Goal: Navigation & Orientation: Understand site structure

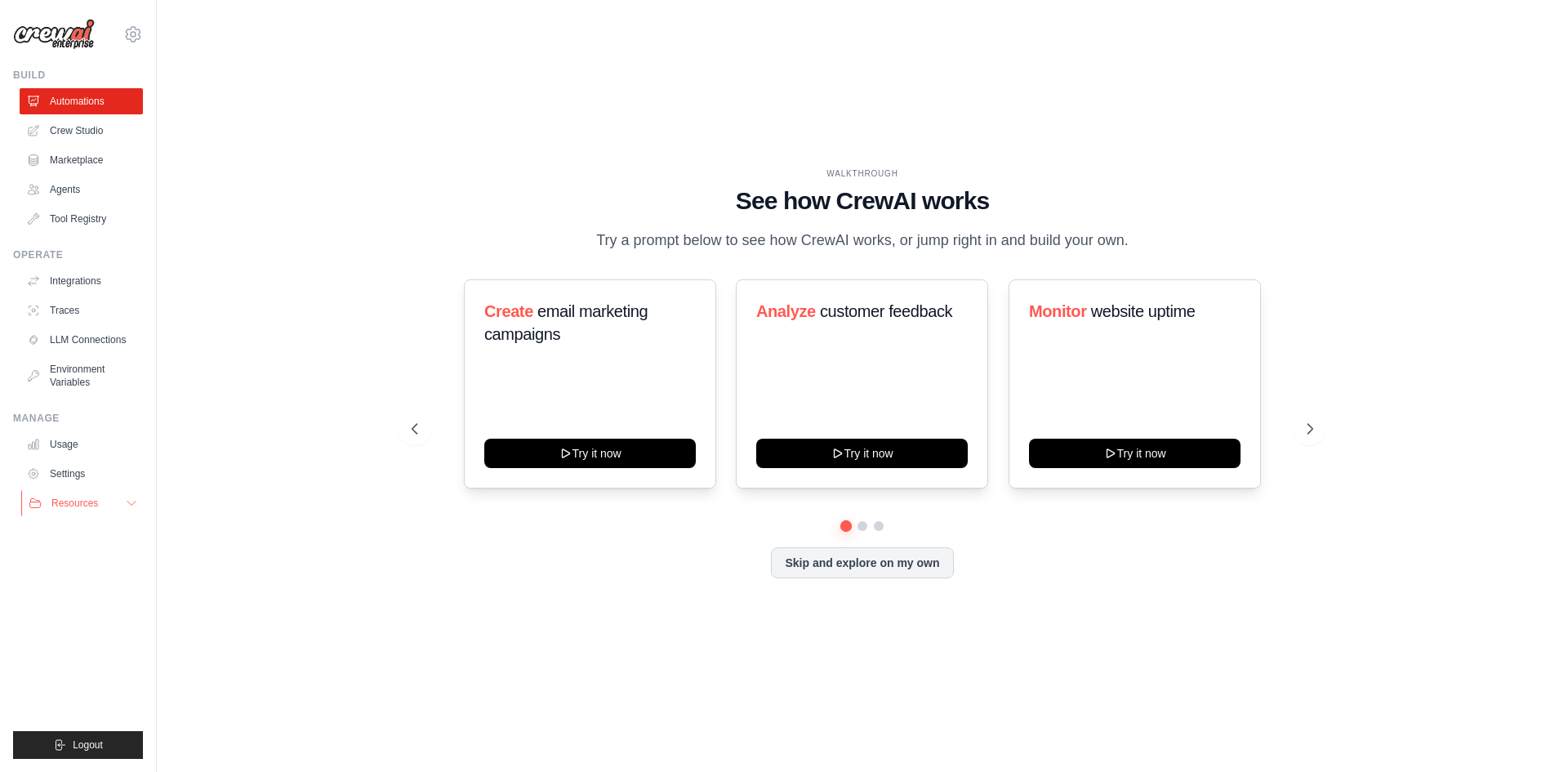
click at [125, 506] on icon at bounding box center [132, 503] width 13 height 13
click at [133, 504] on icon at bounding box center [132, 503] width 13 height 13
click at [85, 95] on link "Automations" at bounding box center [83, 101] width 123 height 26
click at [863, 567] on button "Skip and explore on my own" at bounding box center [862, 561] width 182 height 31
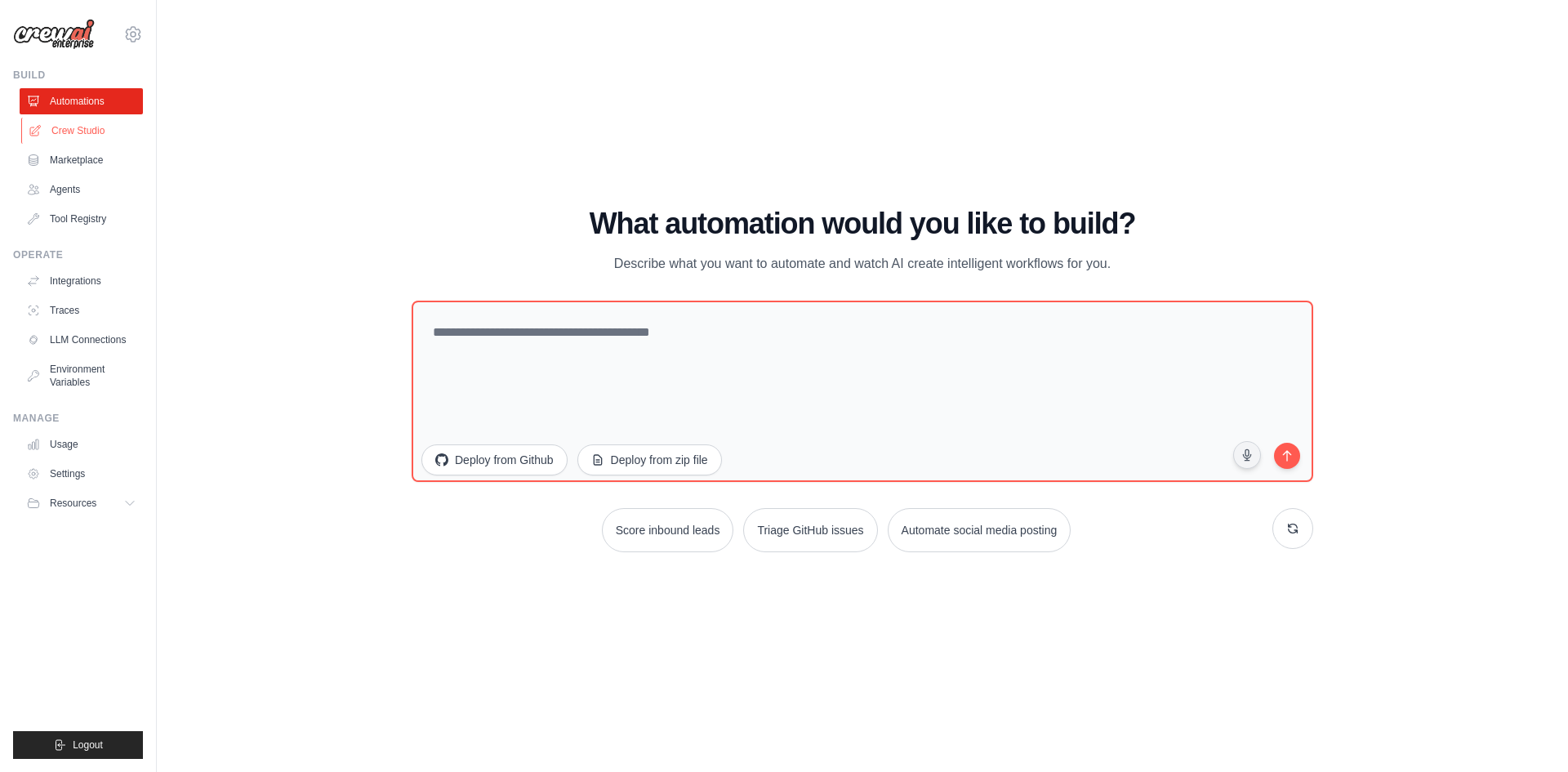
click at [86, 131] on link "Crew Studio" at bounding box center [83, 130] width 123 height 26
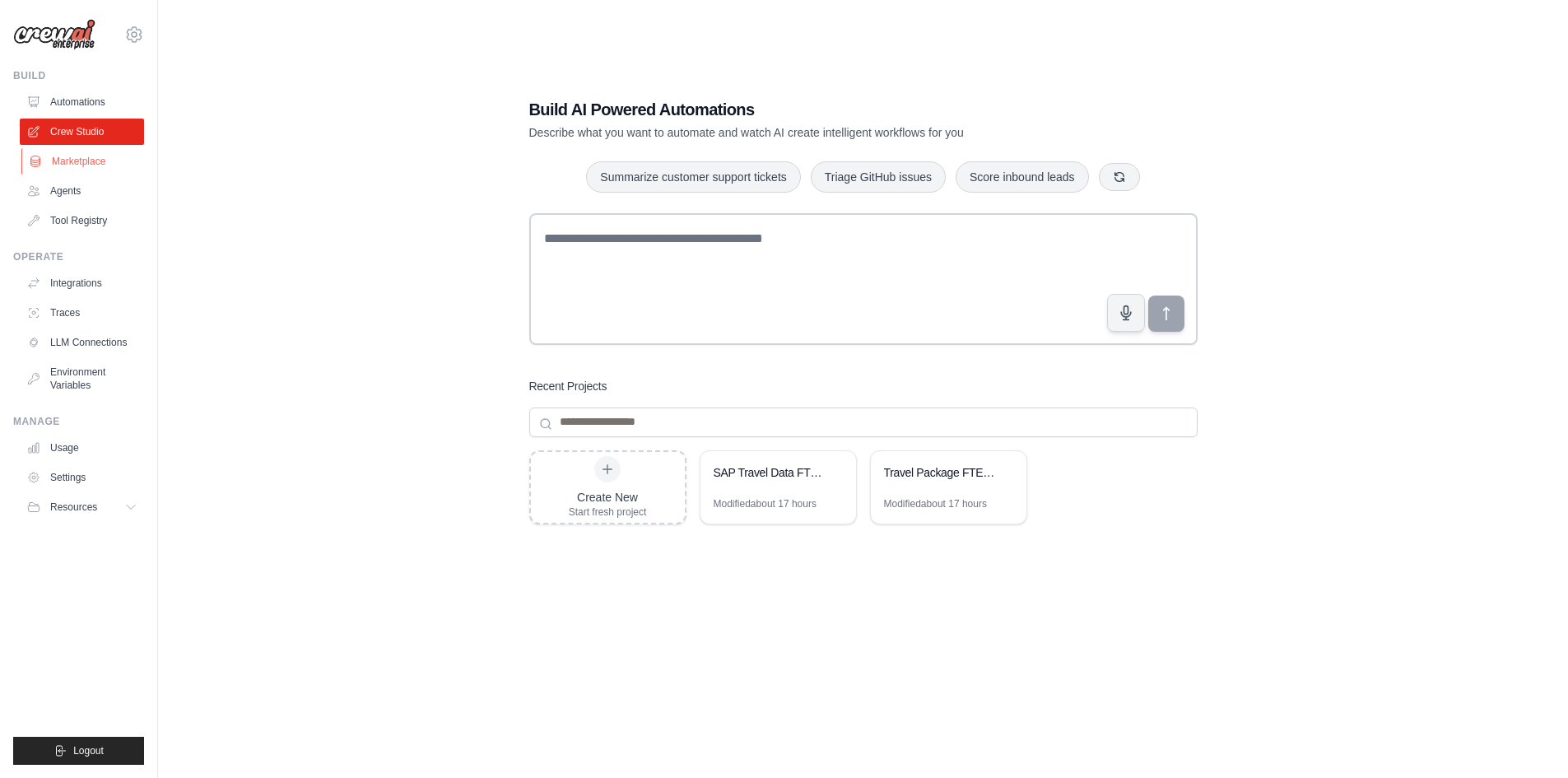
click at [94, 164] on link "Marketplace" at bounding box center [83, 161] width 124 height 27
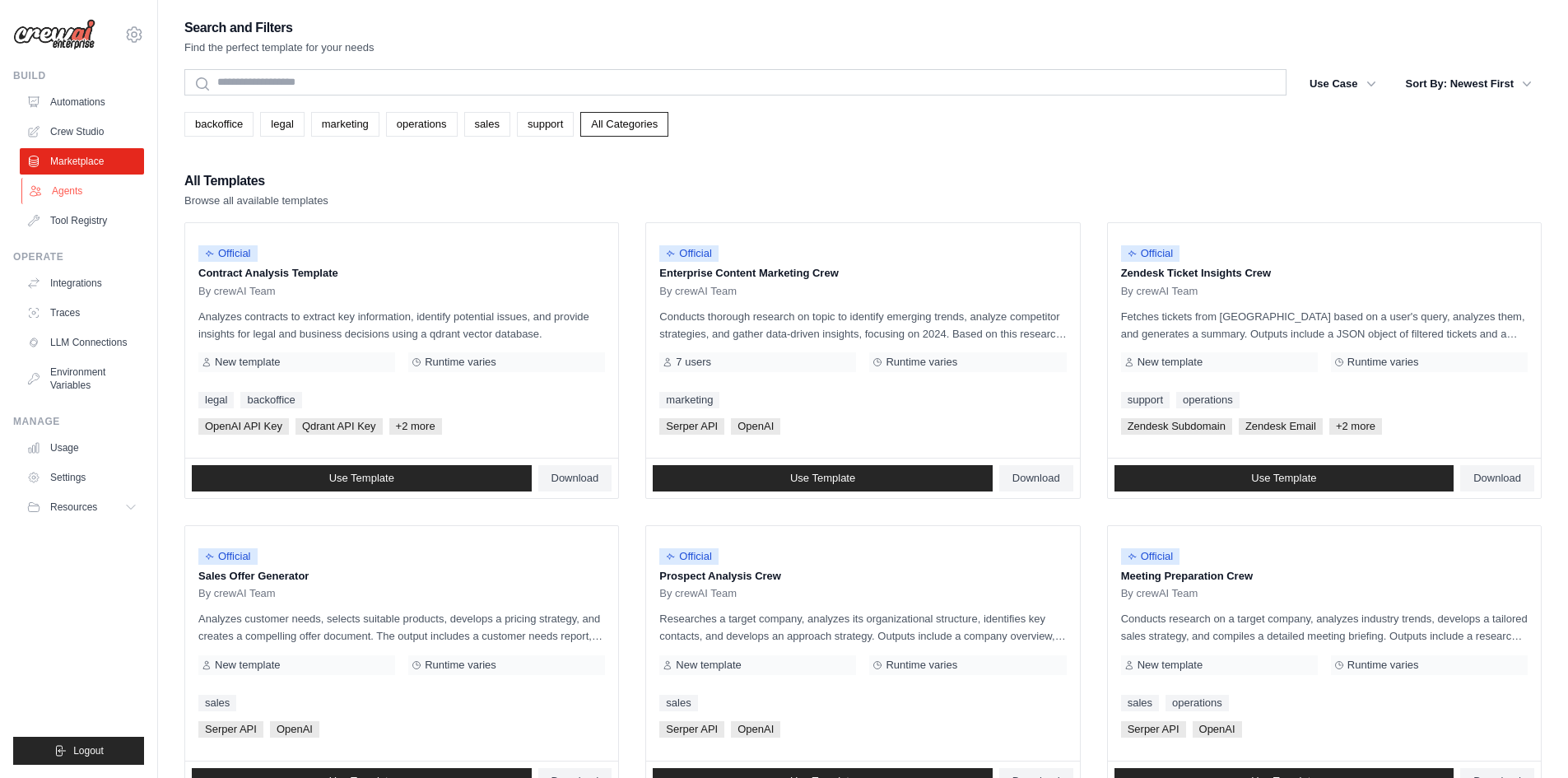
click at [89, 187] on link "Agents" at bounding box center [83, 190] width 124 height 27
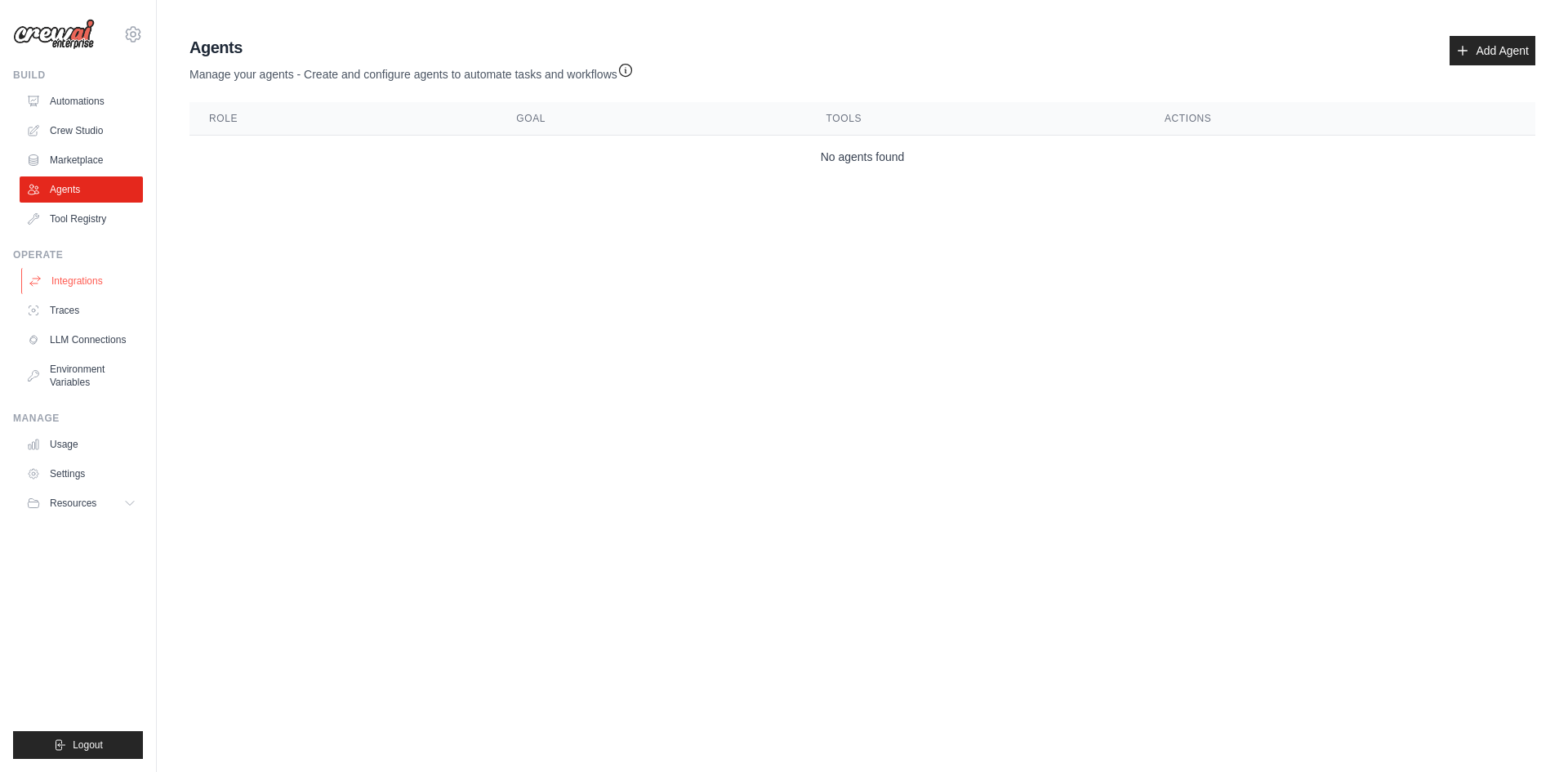
click at [94, 267] on div "Operate Integrations Traces LLM Connections Environment Variables" at bounding box center [77, 322] width 130 height 147
click at [96, 281] on link "Integrations" at bounding box center [83, 281] width 123 height 26
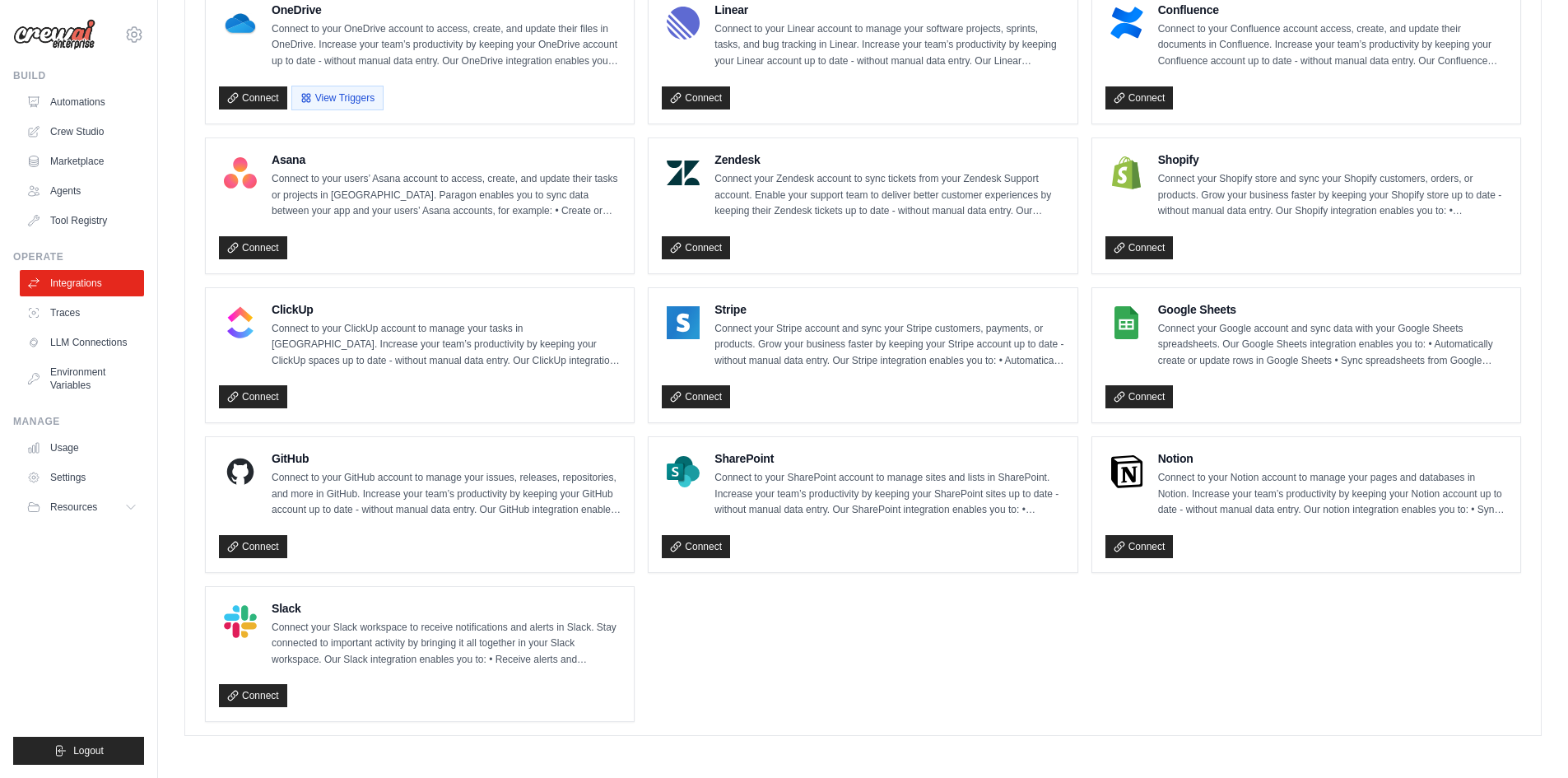
scroll to position [962, 0]
click at [81, 318] on link "Traces" at bounding box center [83, 312] width 124 height 27
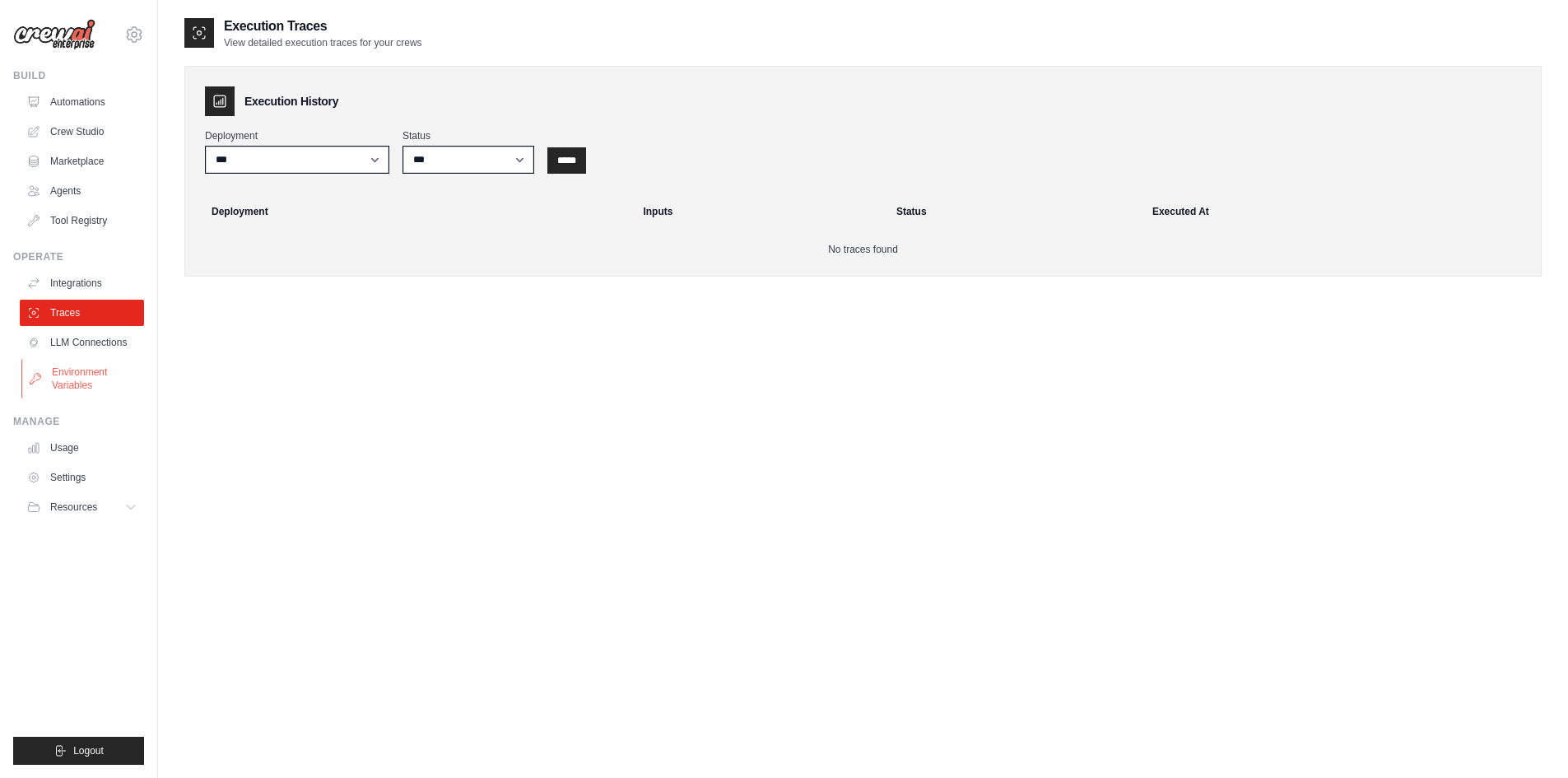
click at [107, 366] on link "Environment Variables" at bounding box center [83, 378] width 124 height 39
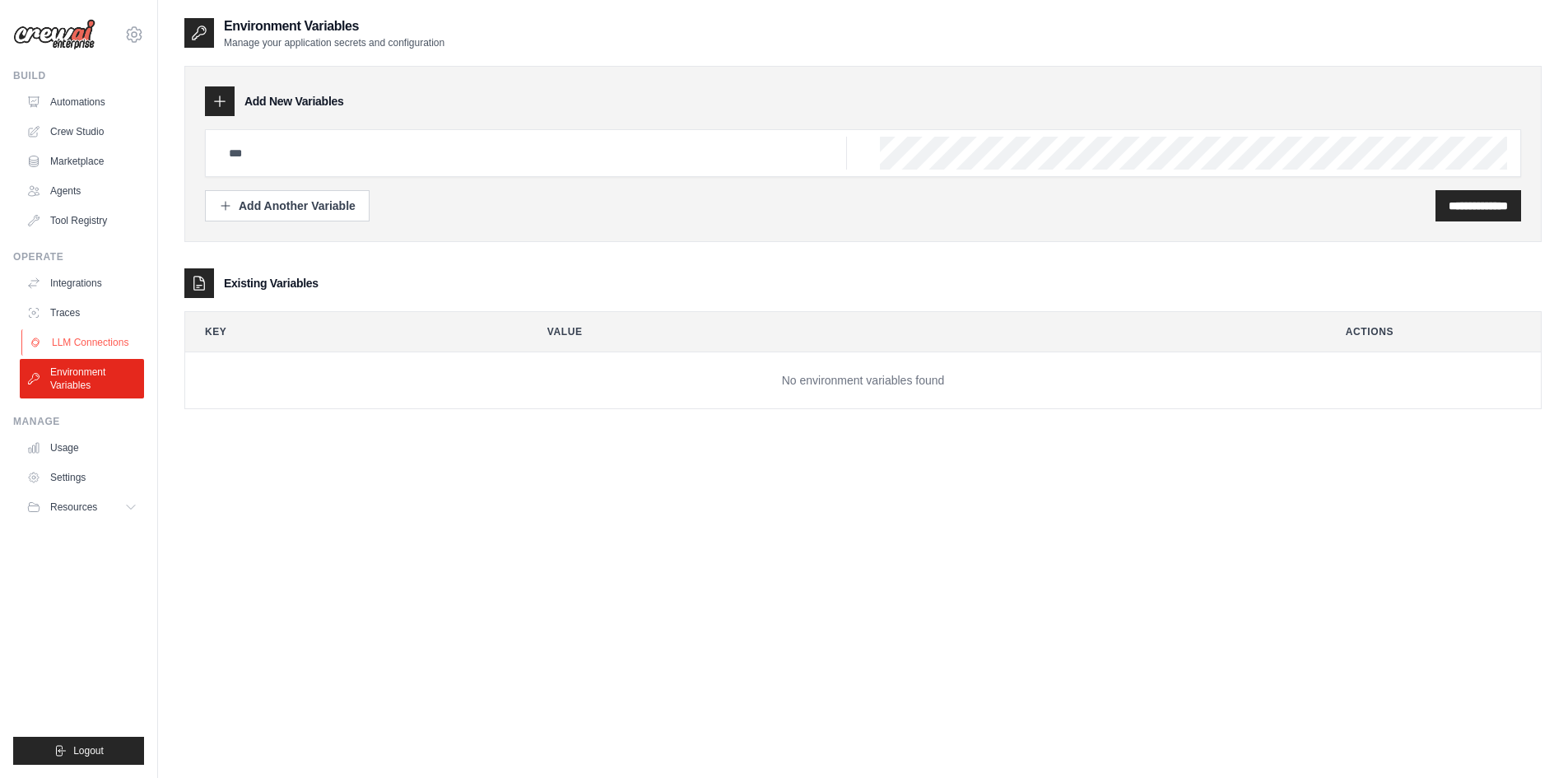
click at [111, 340] on link "LLM Connections" at bounding box center [83, 342] width 124 height 27
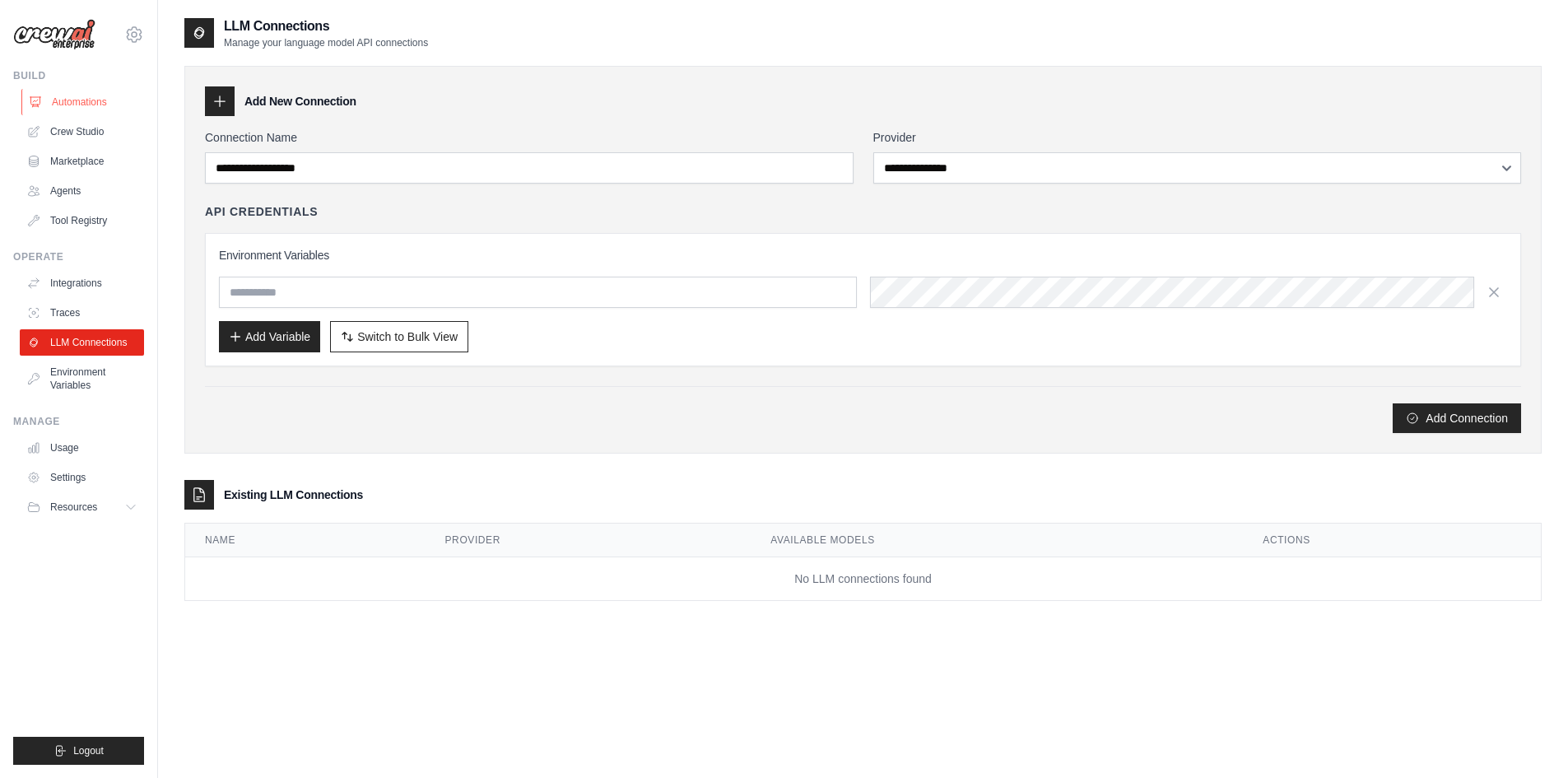
click at [89, 97] on link "Automations" at bounding box center [83, 102] width 124 height 27
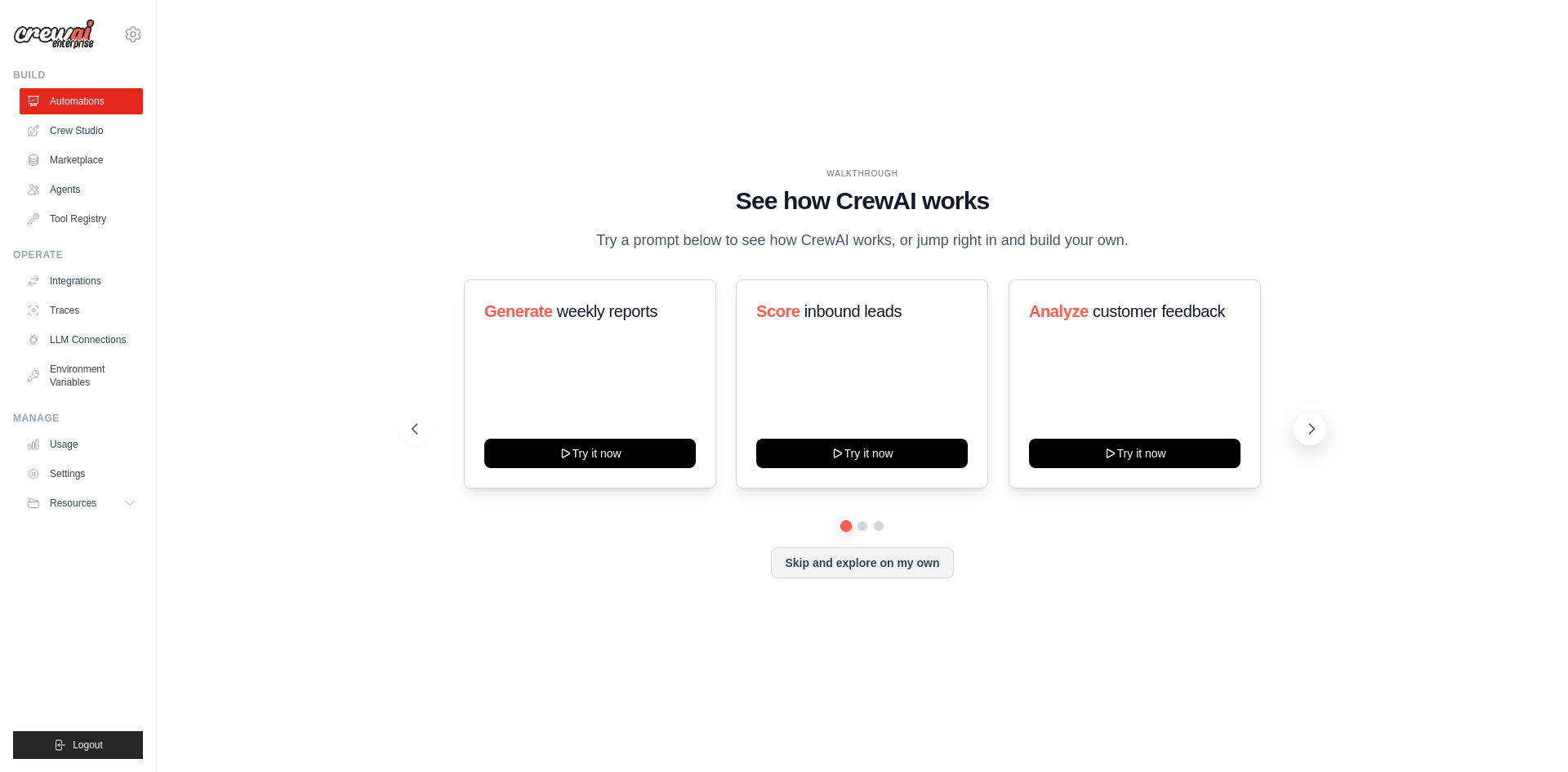
click at [1311, 436] on icon at bounding box center [1311, 429] width 16 height 16
click at [421, 429] on icon at bounding box center [413, 429] width 16 height 16
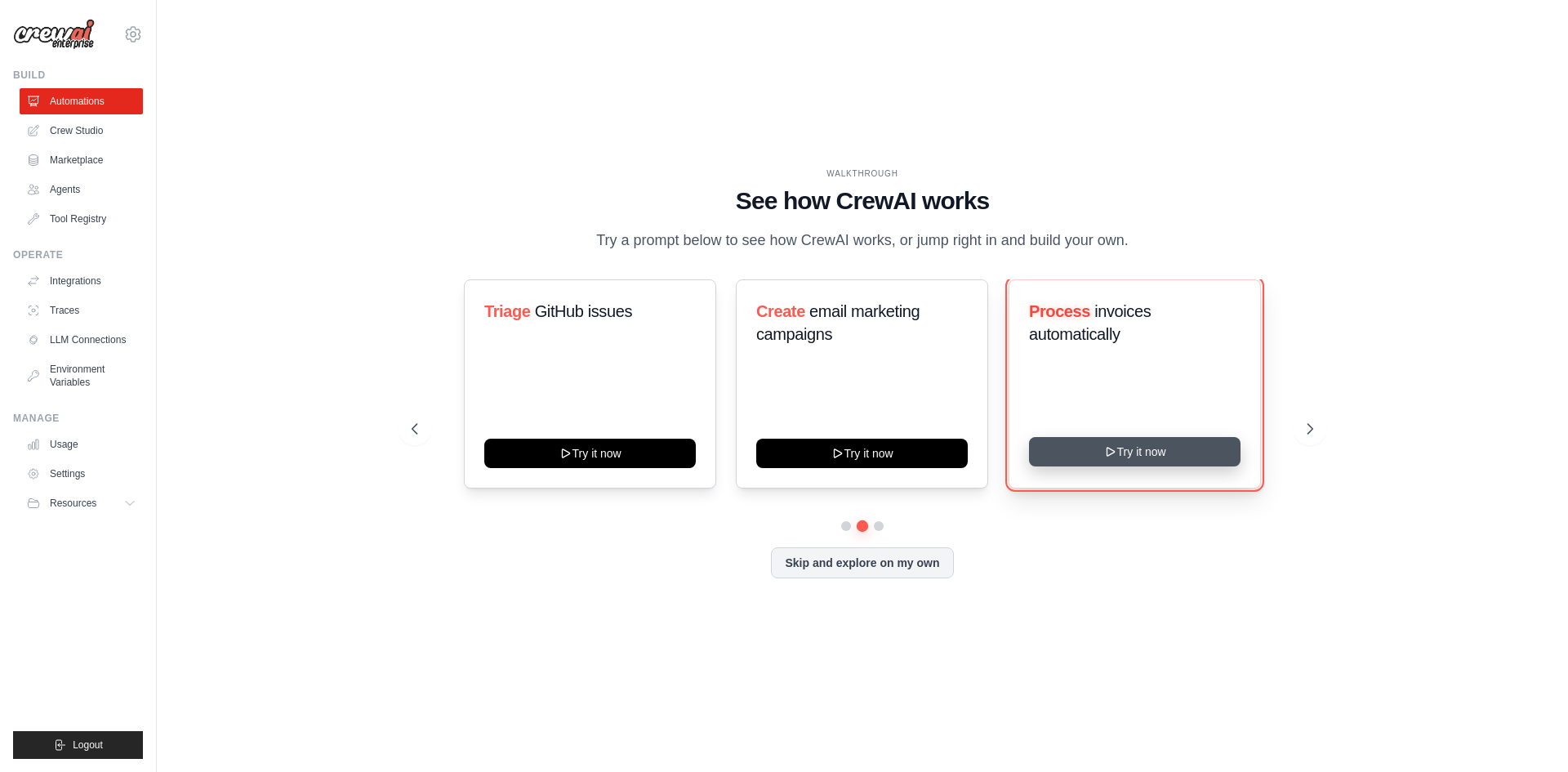
click at [1090, 450] on button "Try it now" at bounding box center [1134, 451] width 212 height 29
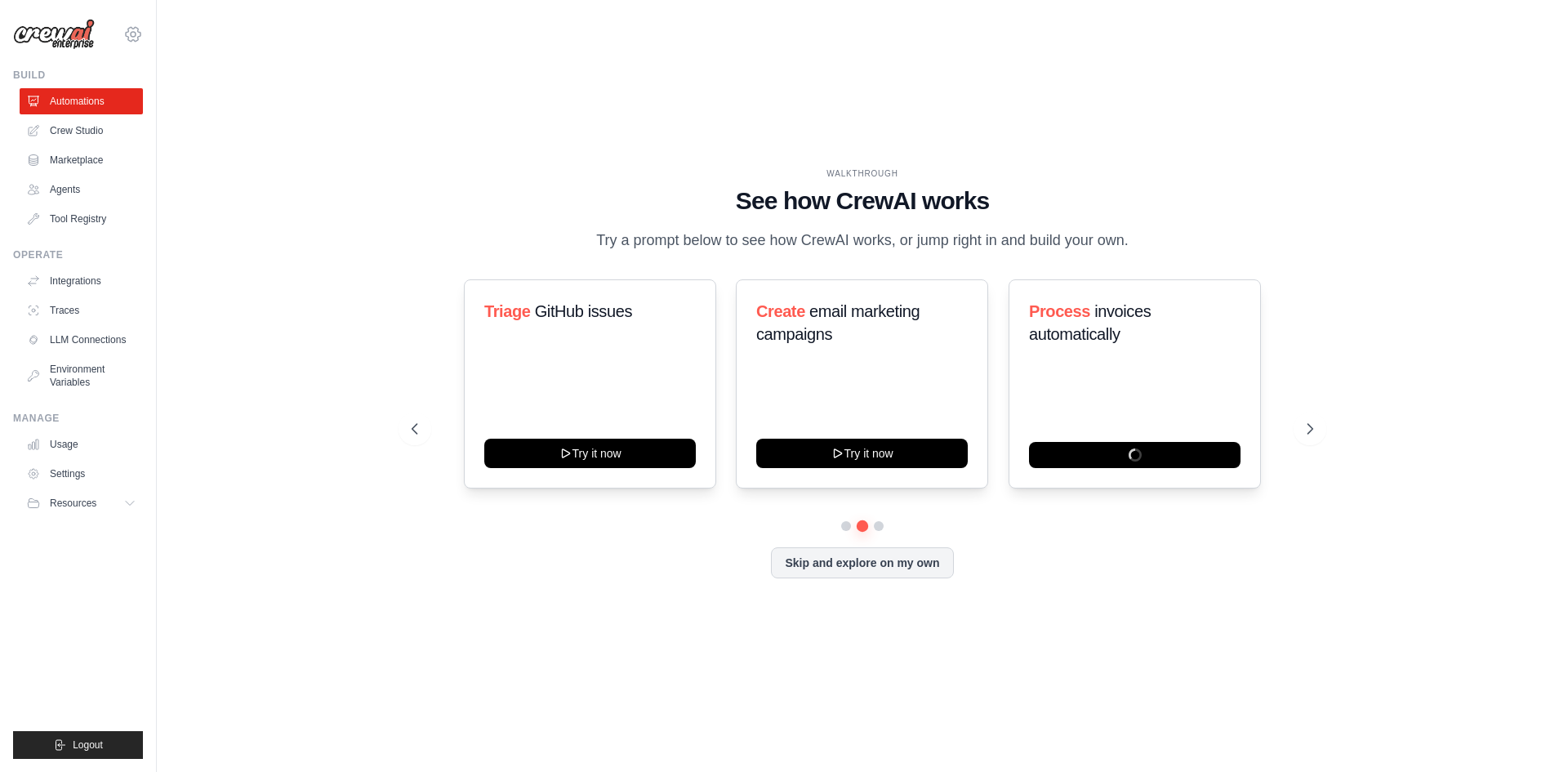
click at [135, 42] on icon at bounding box center [133, 35] width 20 height 20
click at [117, 69] on div "[EMAIL_ADDRESS][PERSON_NAME][DOMAIN_NAME]" at bounding box center [133, 70] width 117 height 16
click at [113, 115] on link "Settings" at bounding box center [133, 110] width 143 height 29
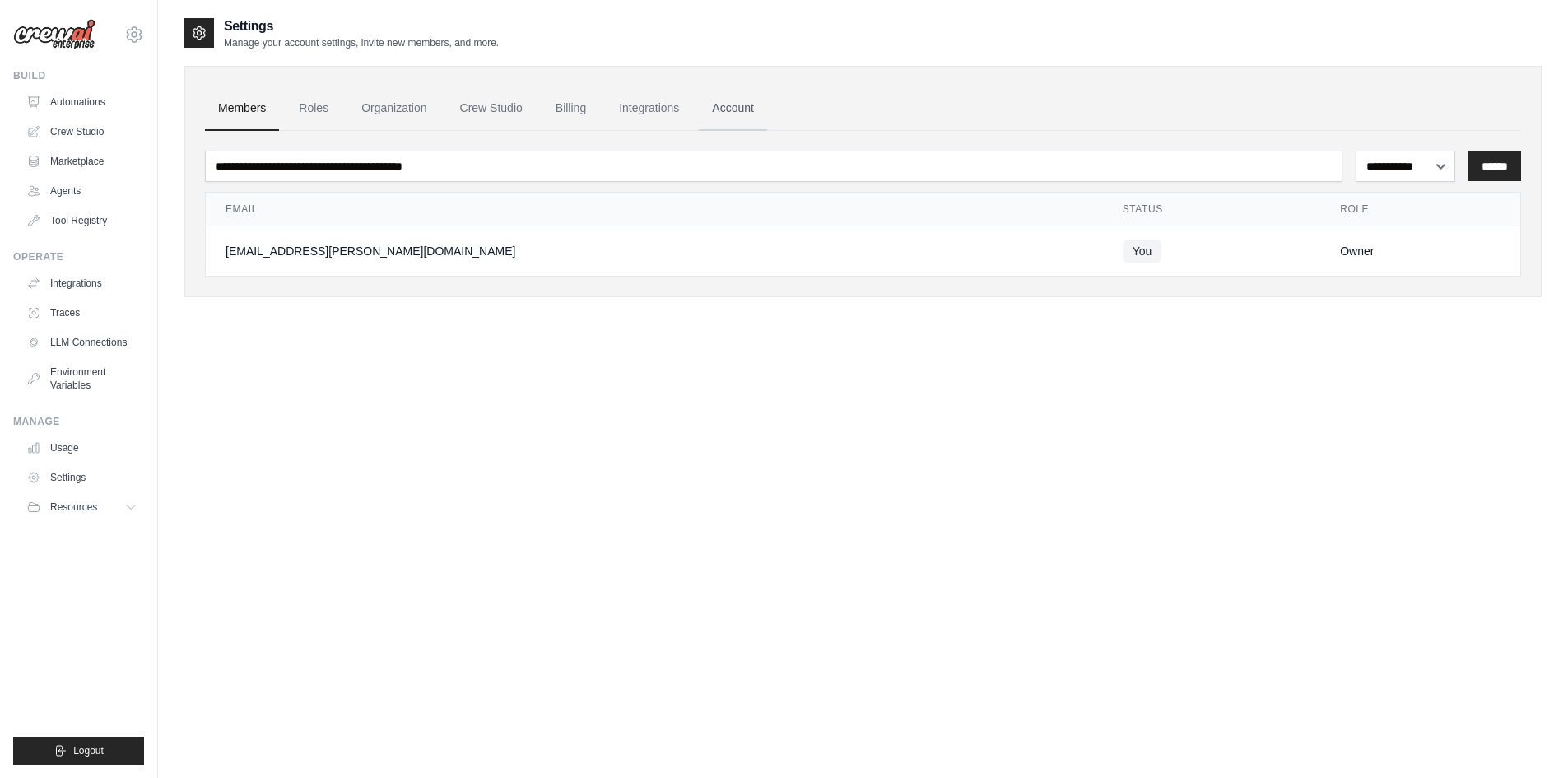
click at [730, 107] on link "Account" at bounding box center [733, 108] width 69 height 45
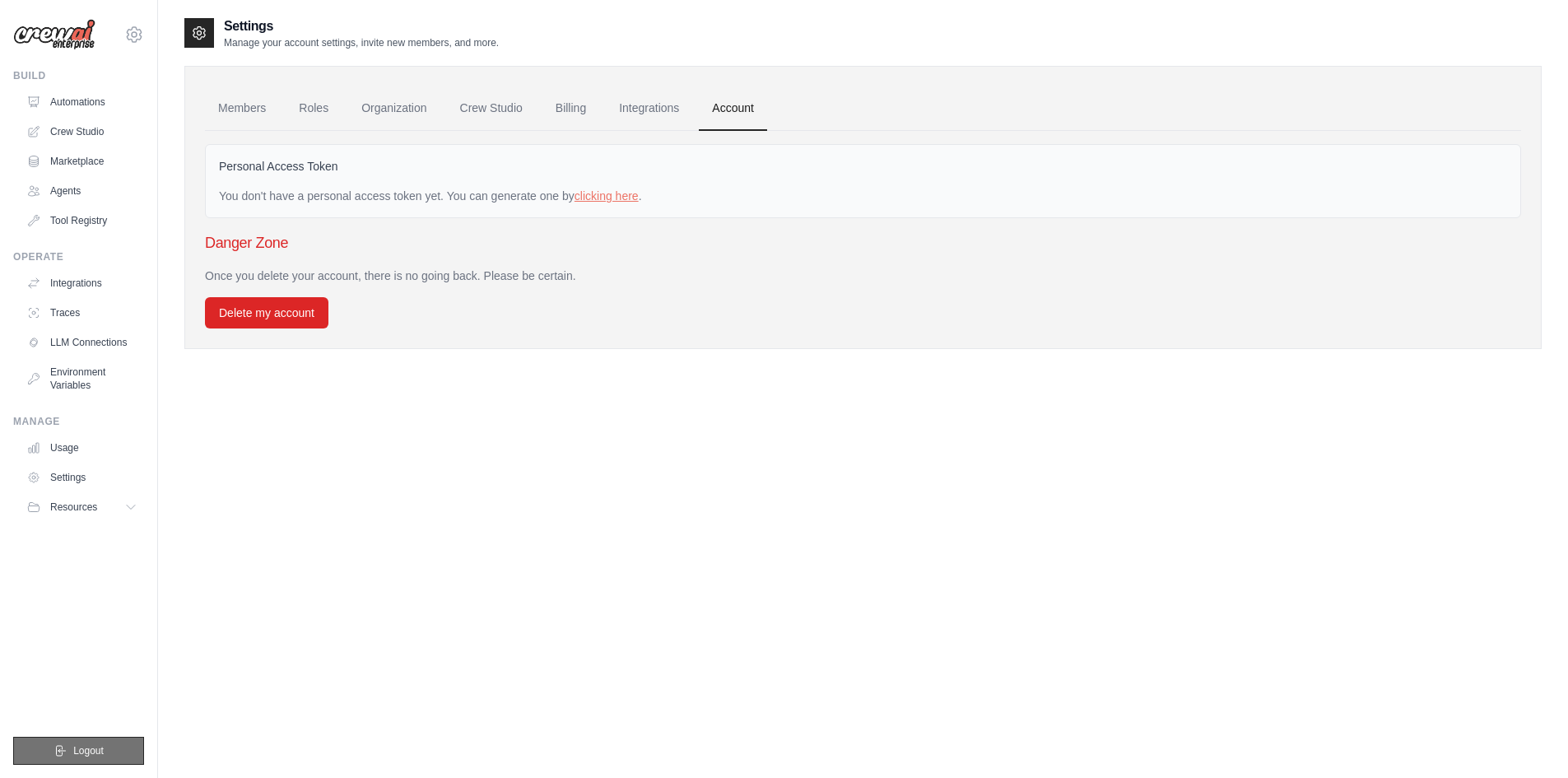
click at [81, 741] on button "Logout" at bounding box center [78, 751] width 131 height 28
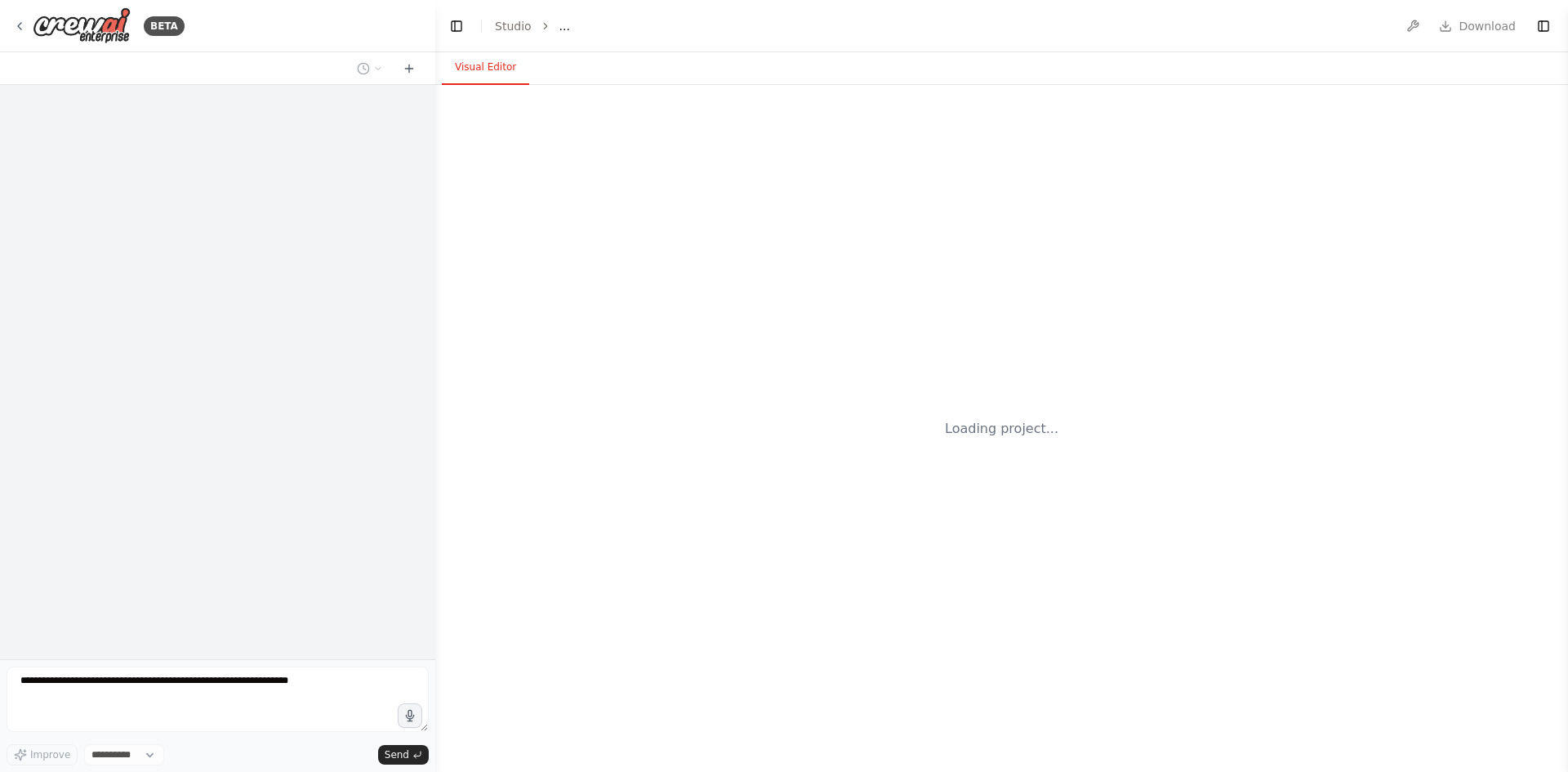
select select "****"
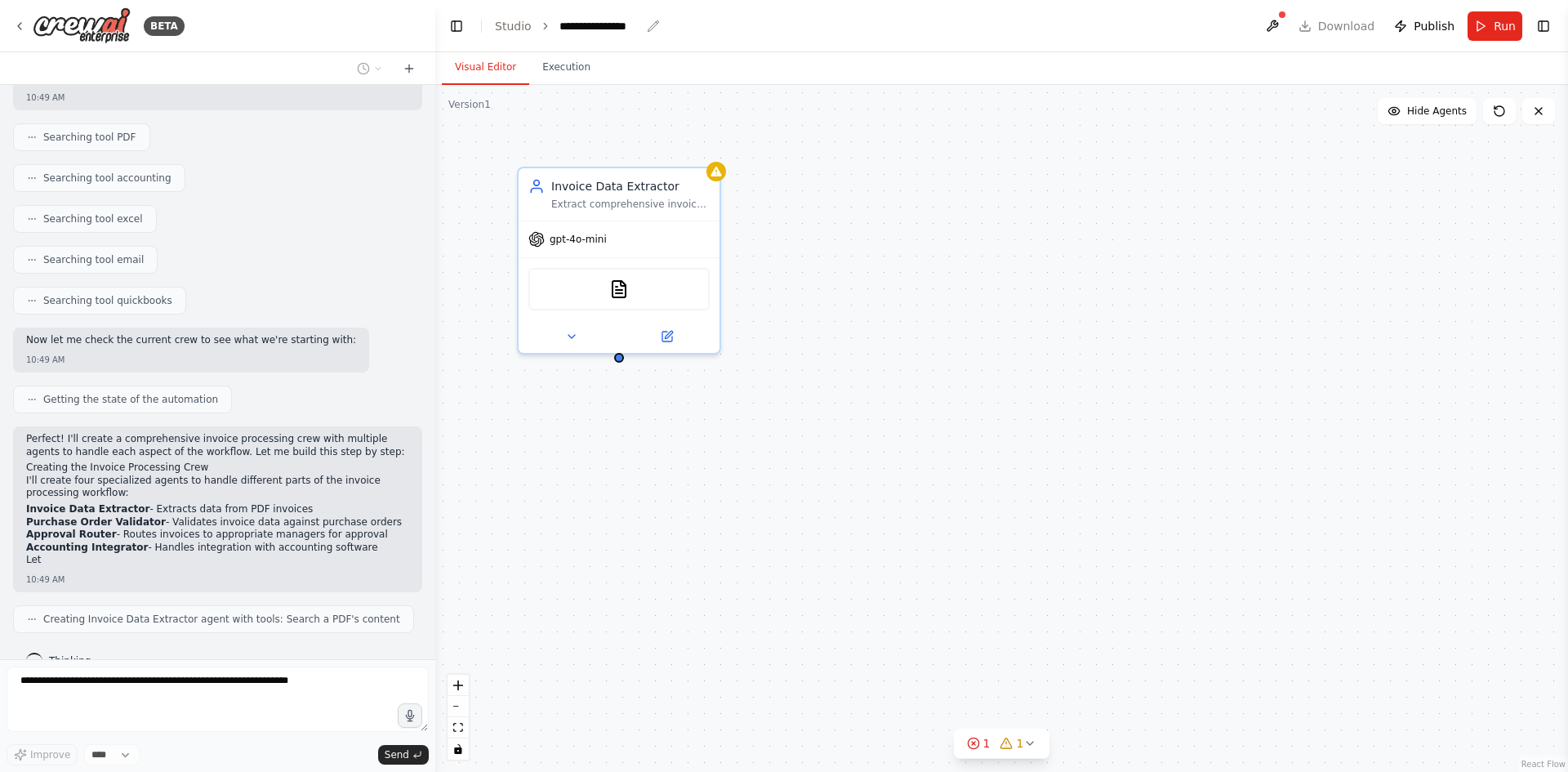
scroll to position [312, 0]
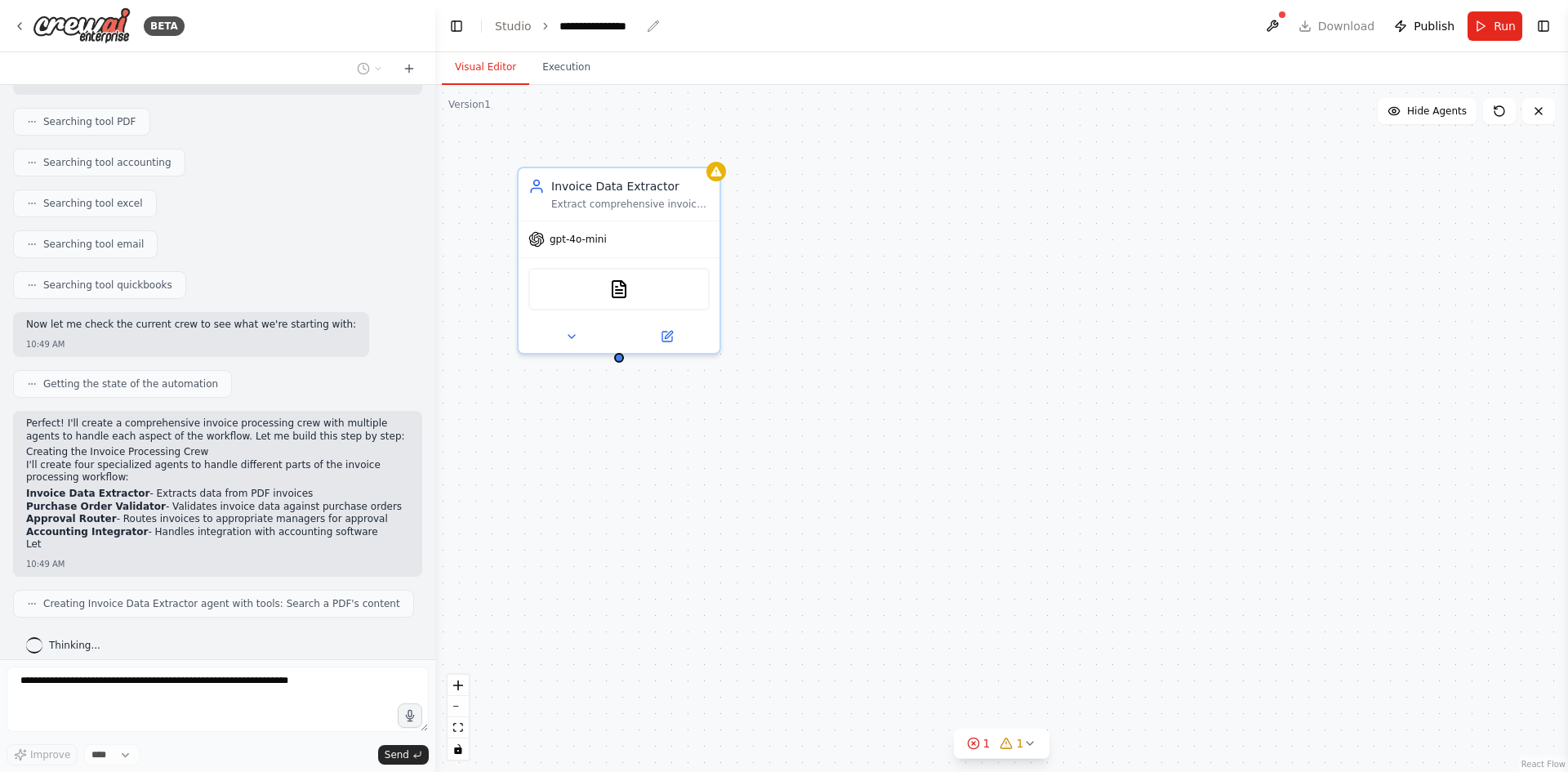
click at [649, 28] on icon "breadcrumb" at bounding box center [653, 26] width 13 height 13
click at [646, 25] on icon "breadcrumb" at bounding box center [653, 26] width 13 height 13
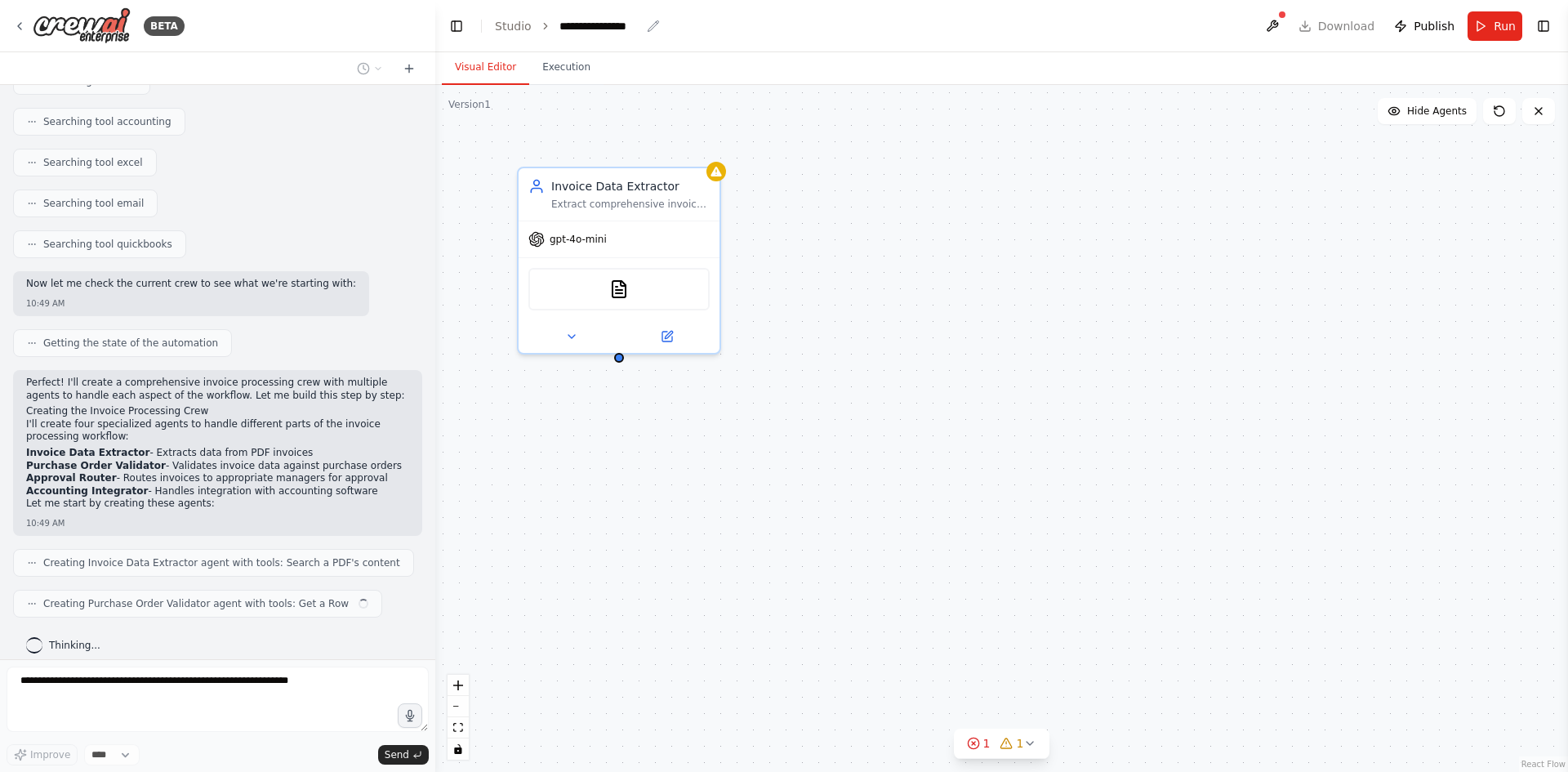
click at [648, 26] on icon "breadcrumb" at bounding box center [653, 26] width 13 height 13
click at [615, 31] on div "**********" at bounding box center [600, 26] width 82 height 16
click at [587, 28] on div "**********" at bounding box center [620, 26] width 123 height 16
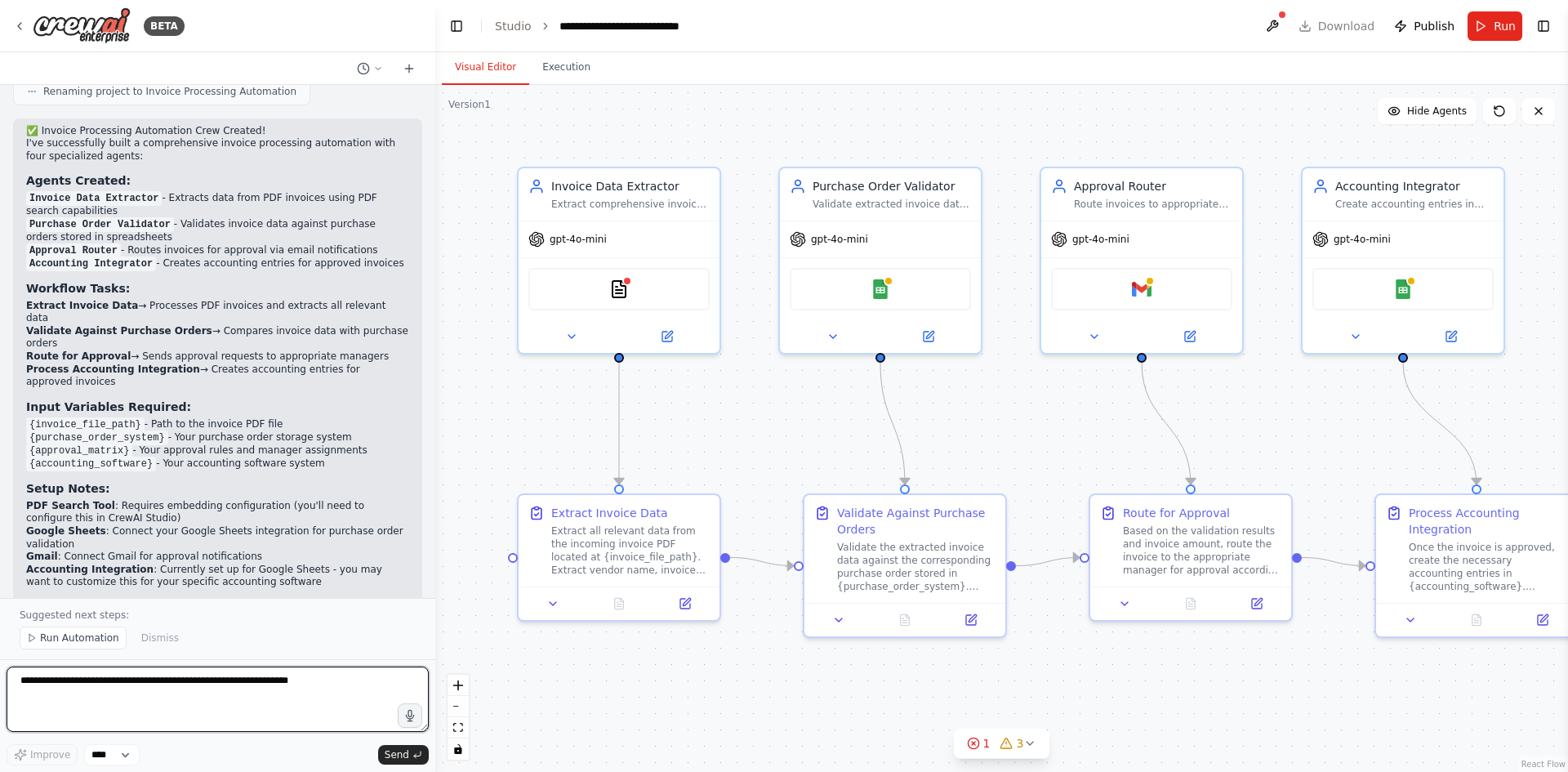
scroll to position [1379, 0]
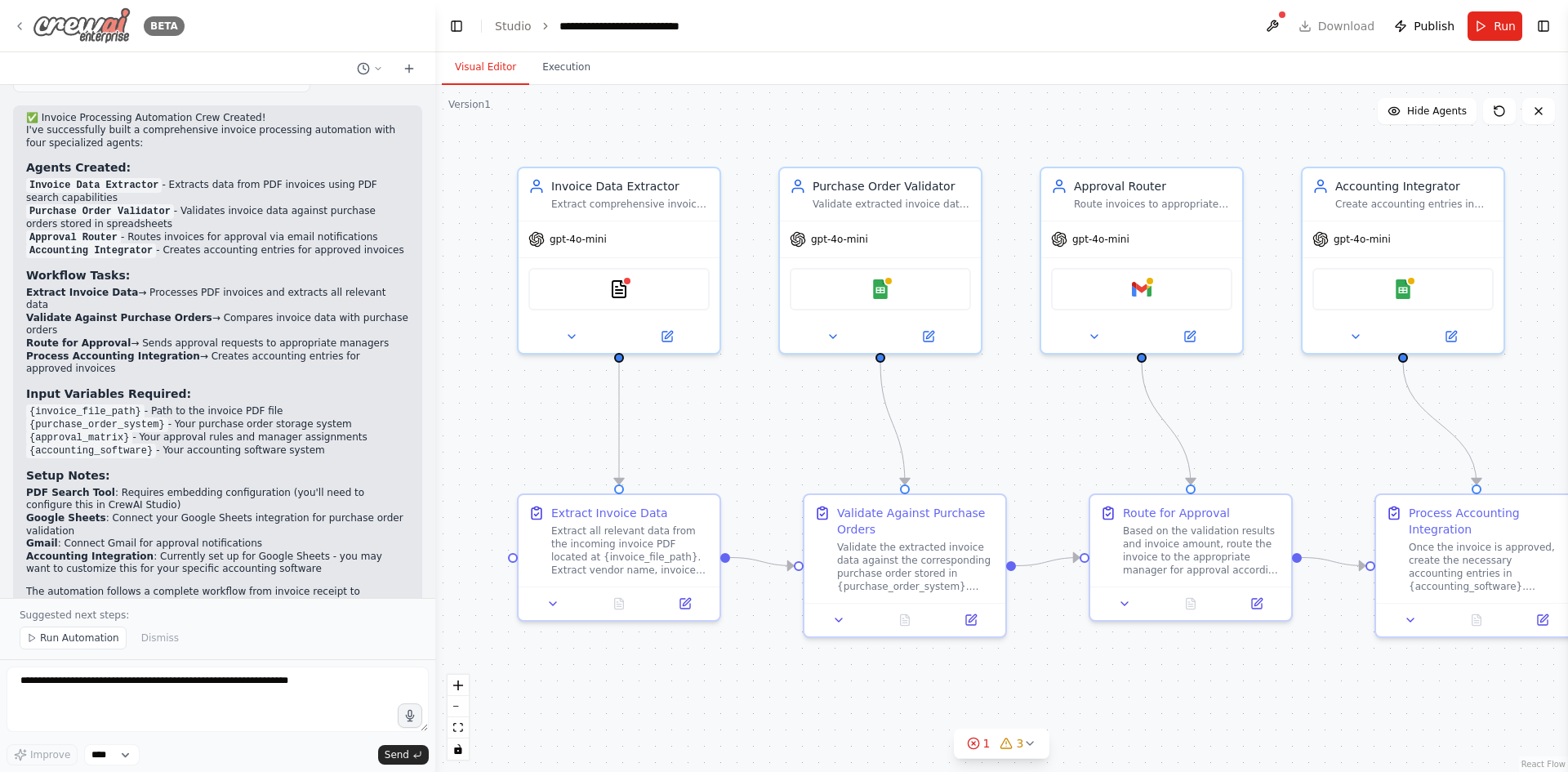
click at [18, 25] on icon at bounding box center [19, 26] width 13 height 13
